Goal: Information Seeking & Learning: Check status

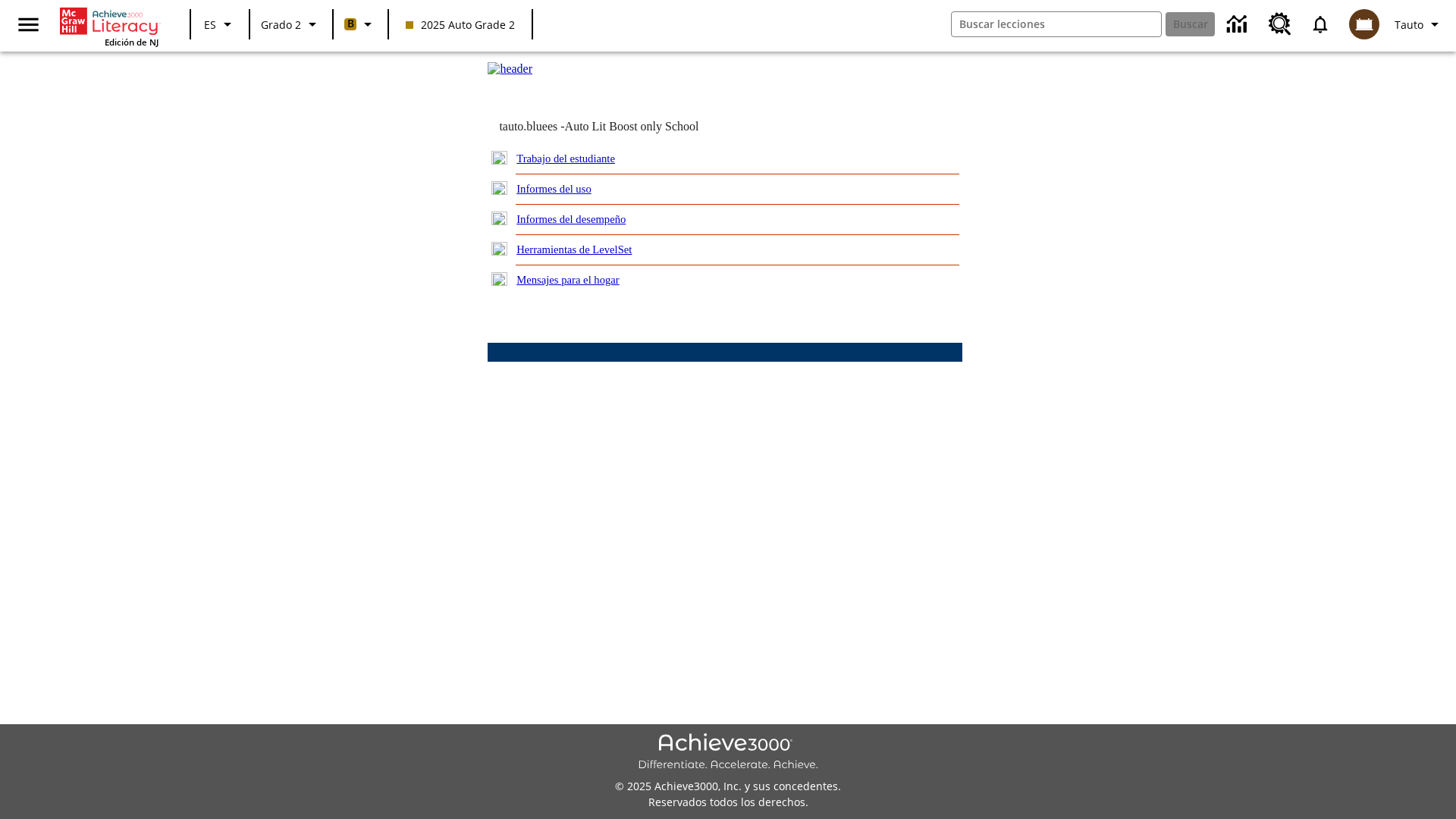
click at [591, 225] on link "Informes del desempeño" at bounding box center [571, 219] width 109 height 12
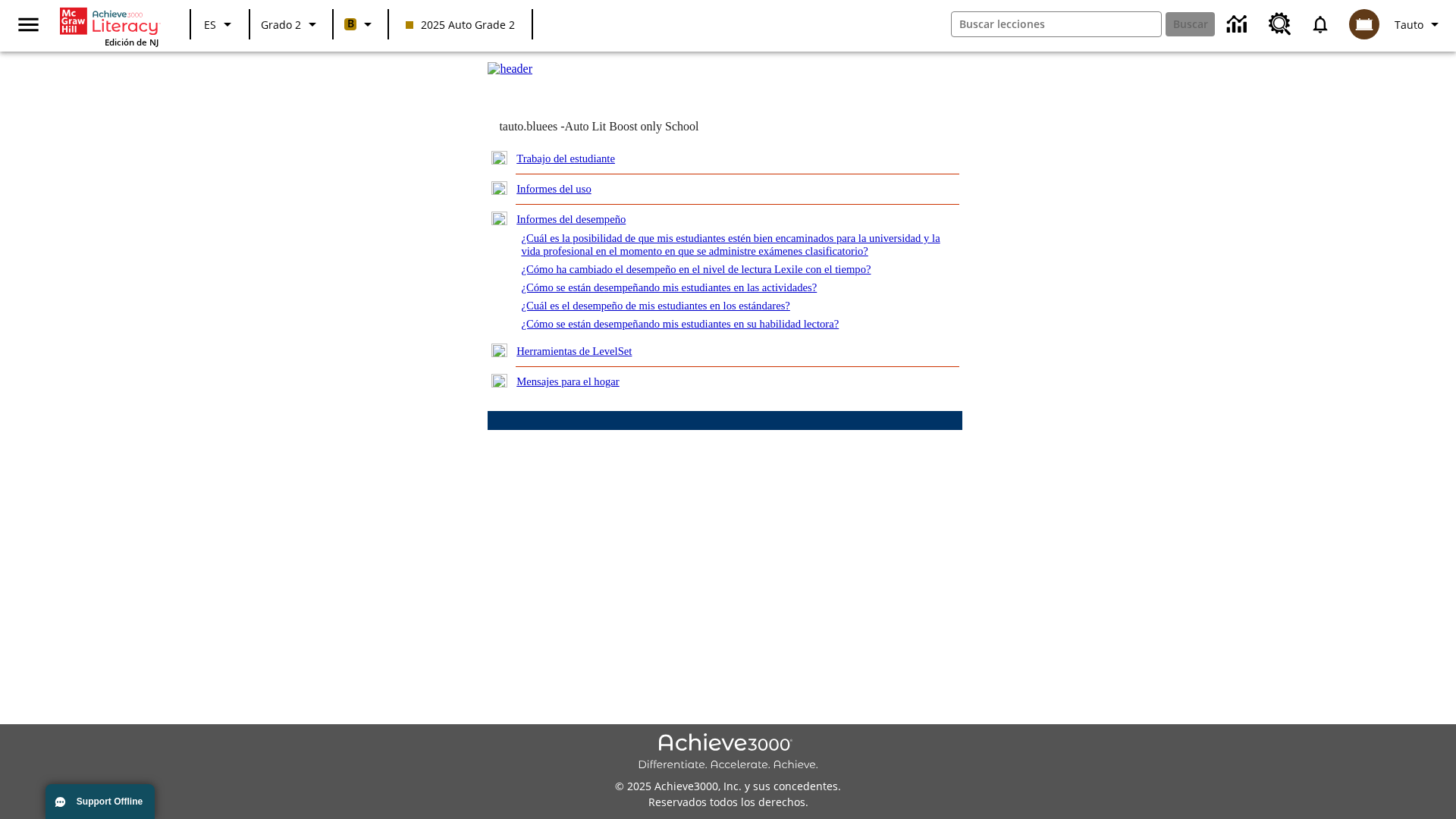
click at [693, 294] on link "¿Cómo se están desempeñando mis estudiantes en las actividades?" at bounding box center [669, 287] width 296 height 12
